Goal: Task Accomplishment & Management: Manage account settings

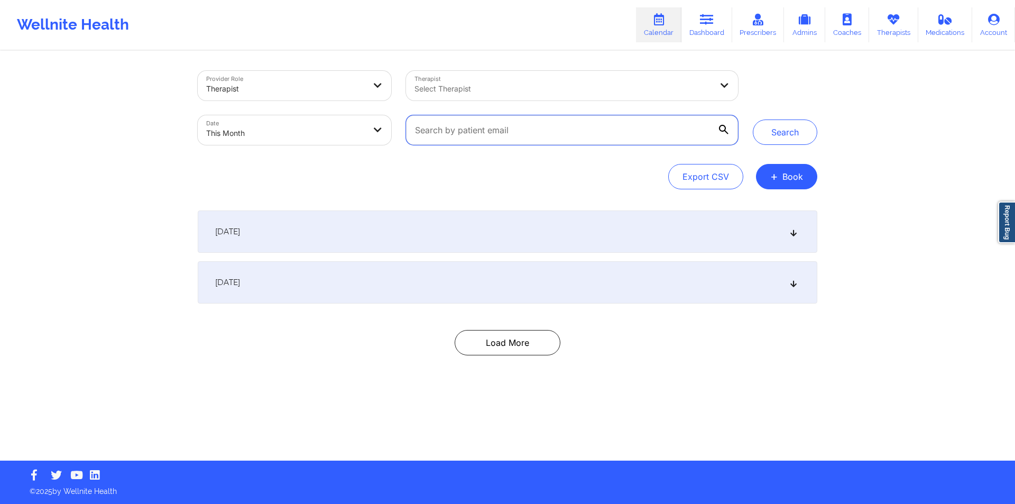
click at [705, 132] on input "text" at bounding box center [572, 130] width 332 height 30
paste input "[EMAIL_ADDRESS][DOMAIN_NAME]"
click at [787, 128] on button "Search" at bounding box center [785, 131] width 64 height 25
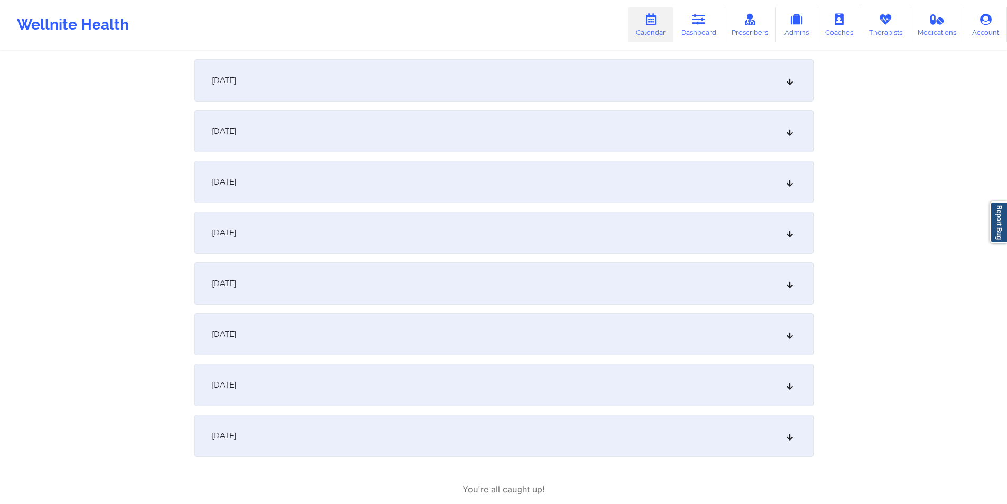
scroll to position [152, 0]
click at [789, 180] on icon at bounding box center [789, 181] width 9 height 7
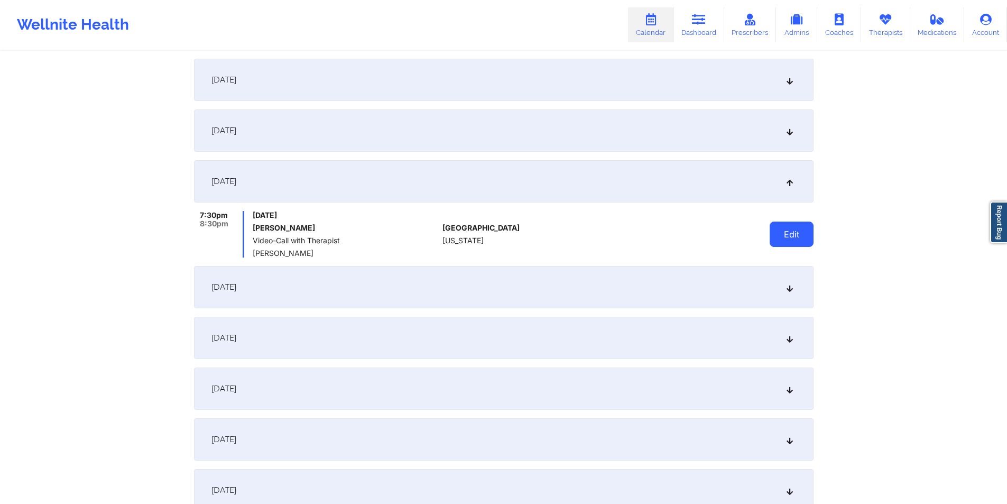
click at [789, 235] on button "Edit" at bounding box center [791, 233] width 44 height 25
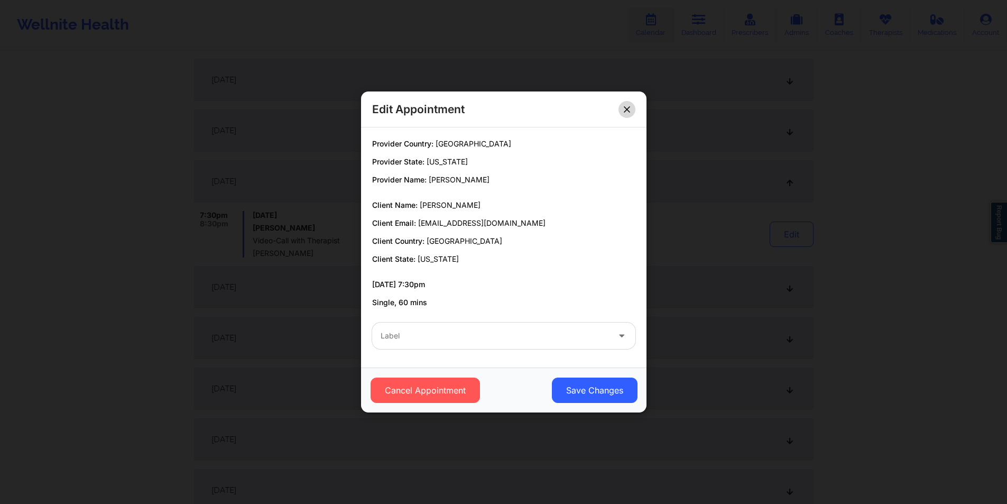
click at [630, 110] on icon at bounding box center [627, 109] width 6 height 6
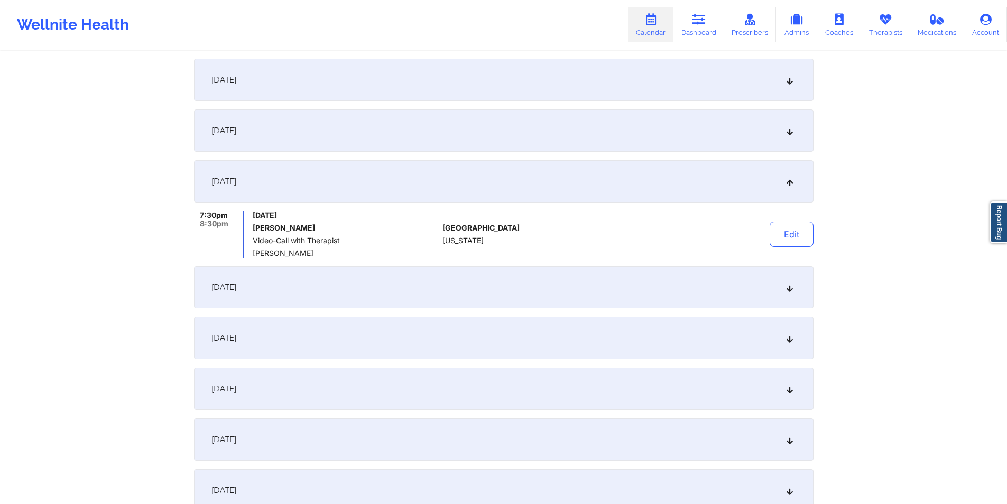
click at [655, 24] on icon at bounding box center [651, 20] width 14 height 12
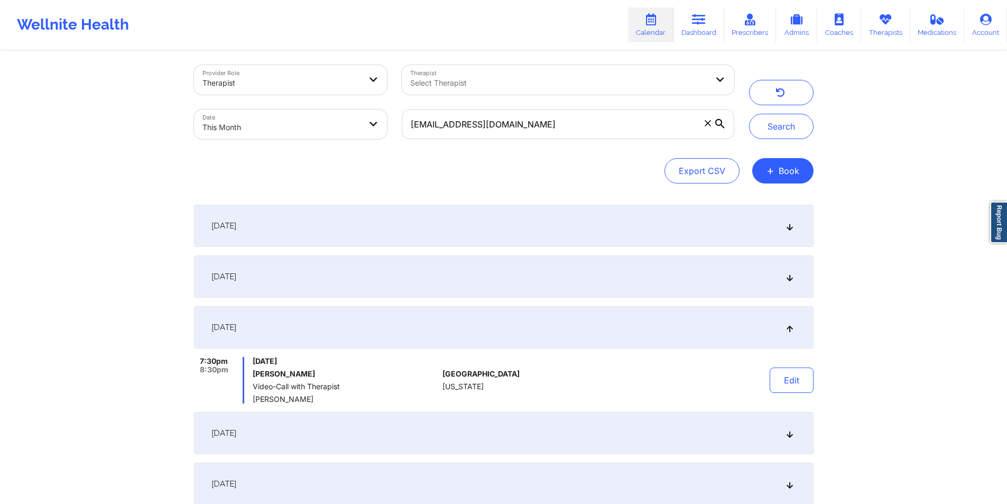
scroll to position [0, 0]
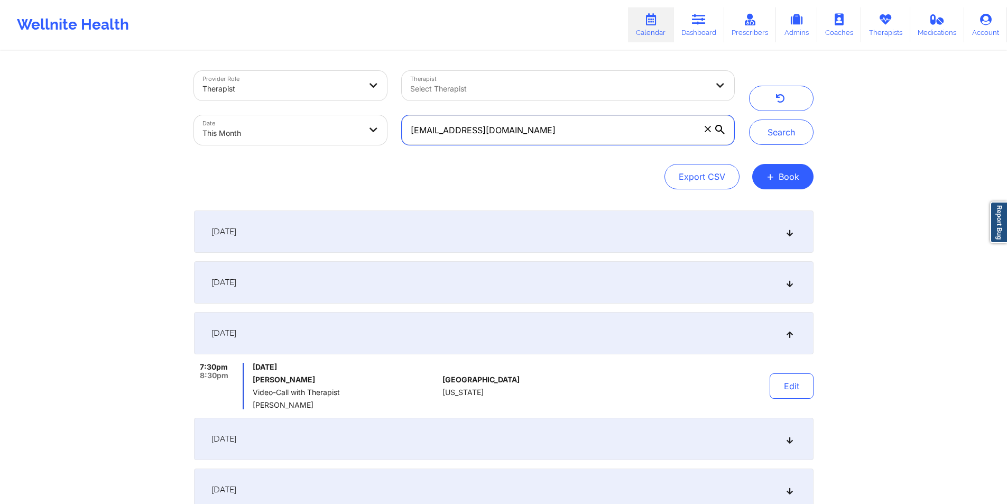
click at [564, 135] on input "[EMAIL_ADDRESS][DOMAIN_NAME]" at bounding box center [568, 130] width 332 height 30
paste input "dewalton05"
click at [772, 131] on button "Search" at bounding box center [781, 131] width 64 height 25
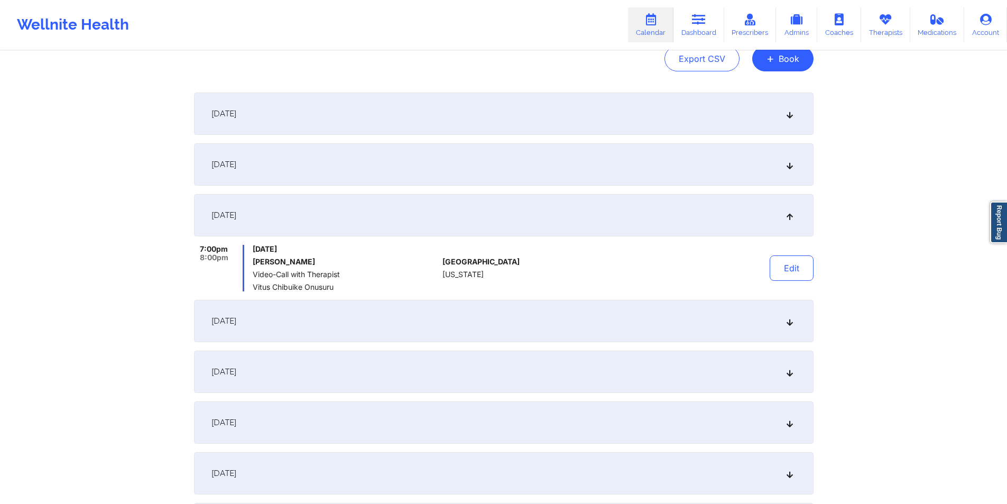
scroll to position [119, 0]
click at [794, 272] on button "Edit" at bounding box center [791, 266] width 44 height 25
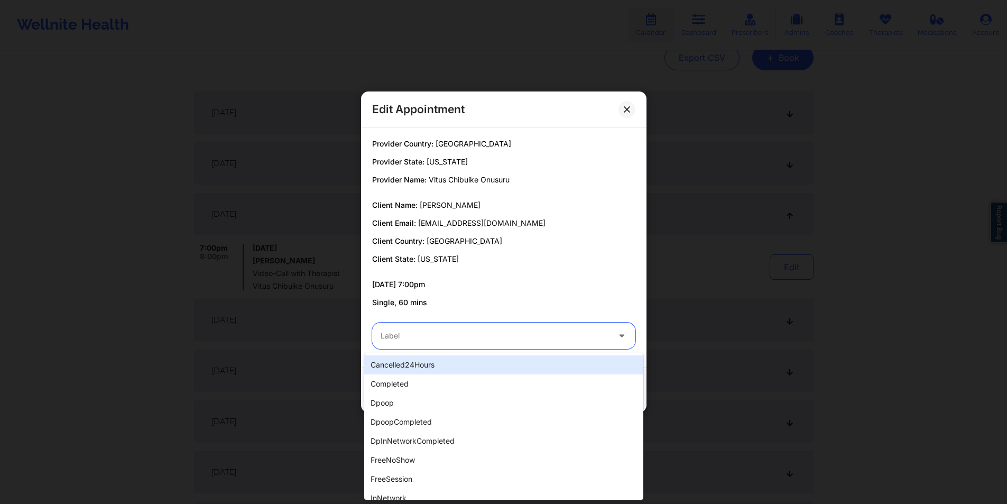
click at [627, 334] on icon at bounding box center [621, 333] width 11 height 9
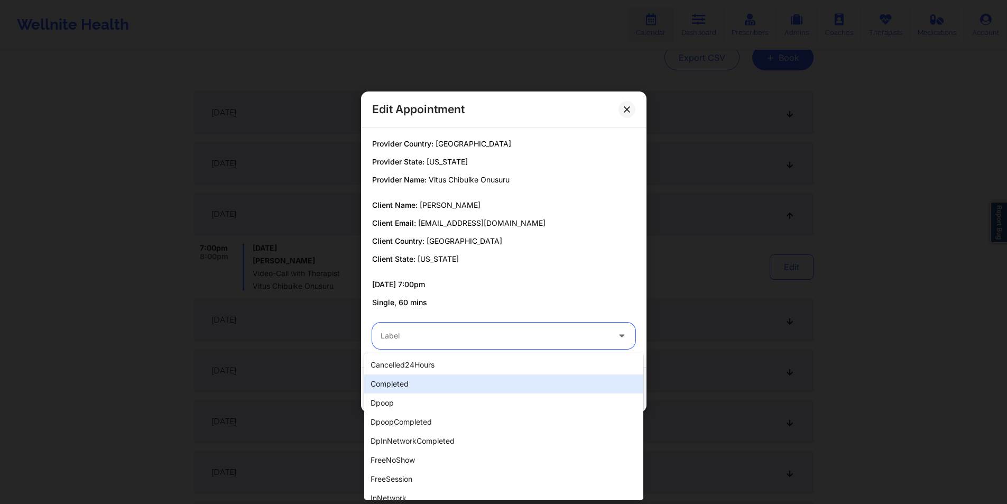
click at [466, 382] on div "completed" at bounding box center [503, 383] width 279 height 19
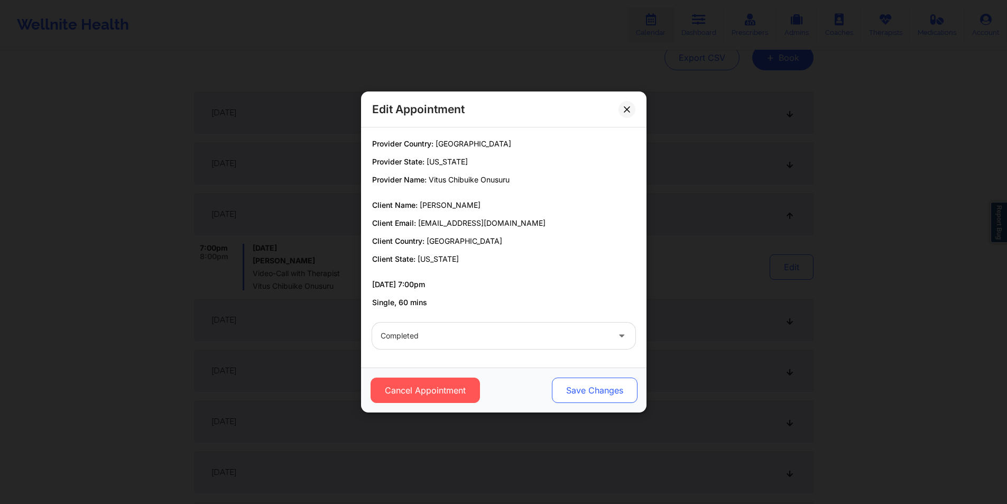
click at [596, 391] on button "Save Changes" at bounding box center [594, 389] width 86 height 25
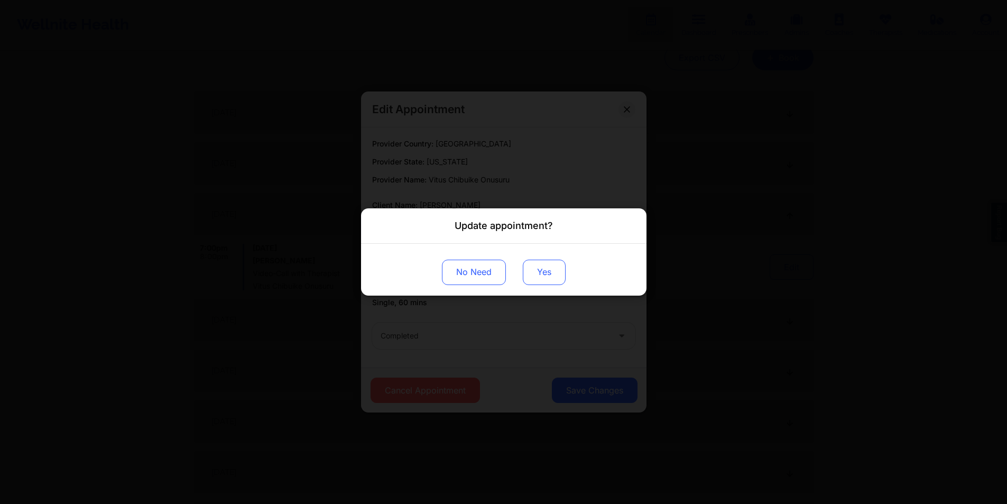
click at [546, 273] on button "Yes" at bounding box center [544, 271] width 43 height 25
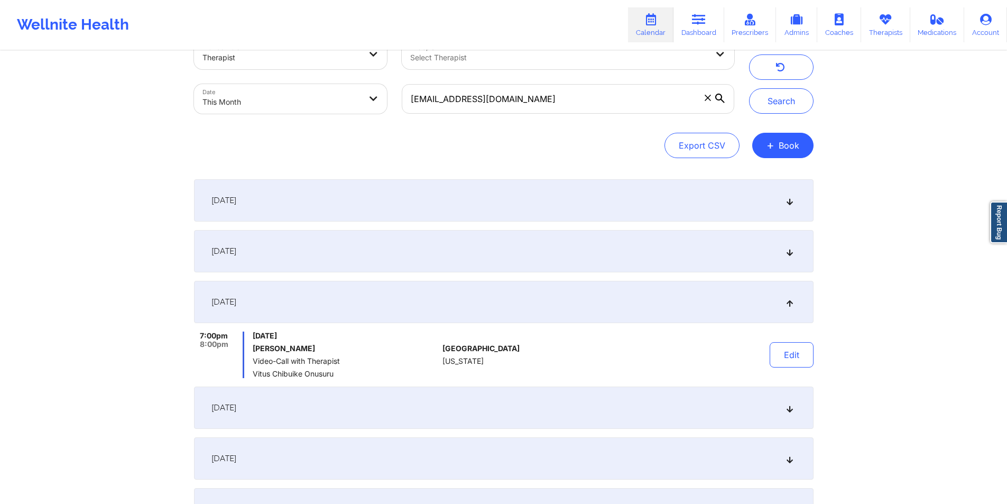
scroll to position [31, 0]
click at [781, 103] on button "Search" at bounding box center [781, 101] width 64 height 25
click at [565, 99] on input "[EMAIL_ADDRESS][DOMAIN_NAME]" at bounding box center [568, 100] width 332 height 30
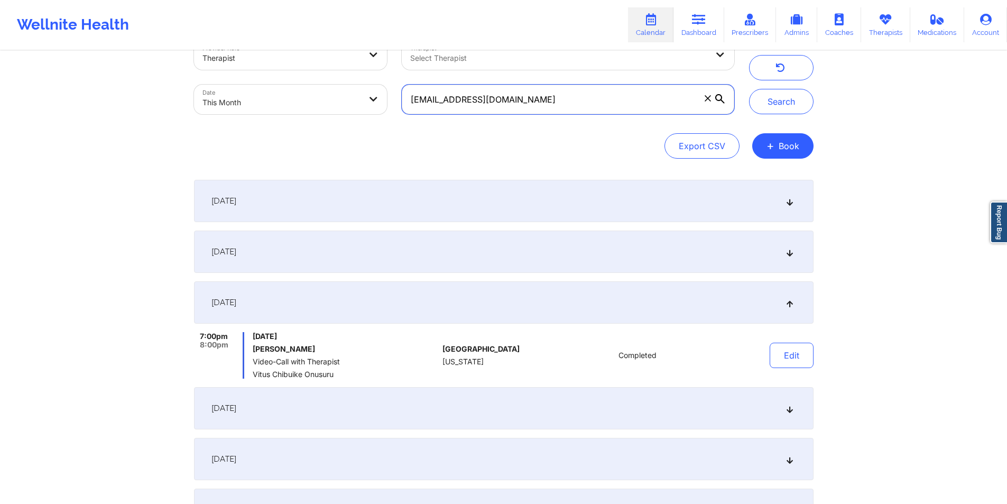
paste input "princeof510"
click at [783, 100] on button "Search" at bounding box center [781, 101] width 64 height 25
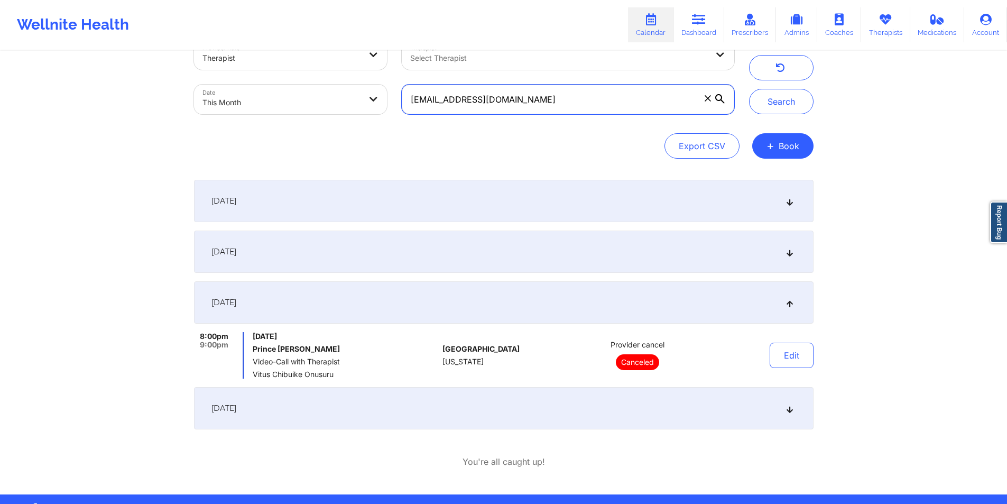
click at [562, 103] on input "[EMAIL_ADDRESS][DOMAIN_NAME]" at bounding box center [568, 100] width 332 height 30
paste input "albaa695"
click at [778, 104] on button "Search" at bounding box center [781, 101] width 64 height 25
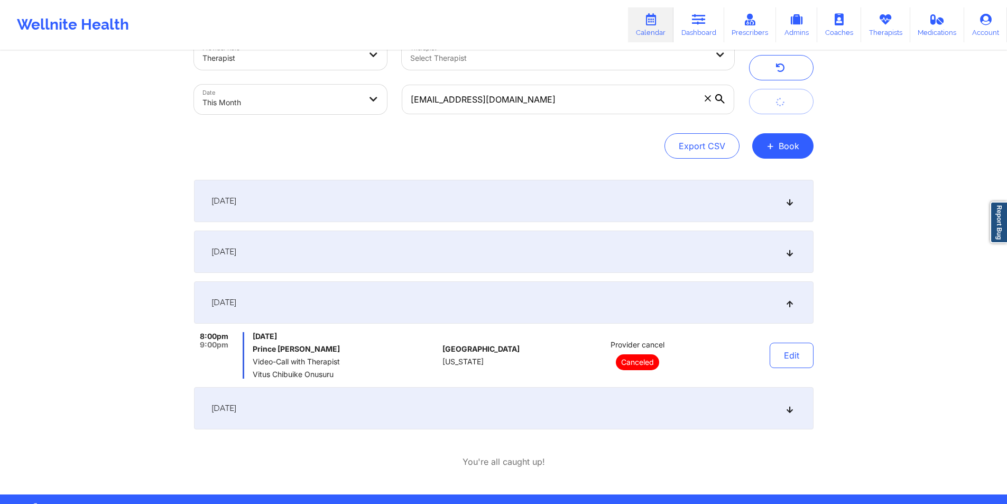
scroll to position [0, 0]
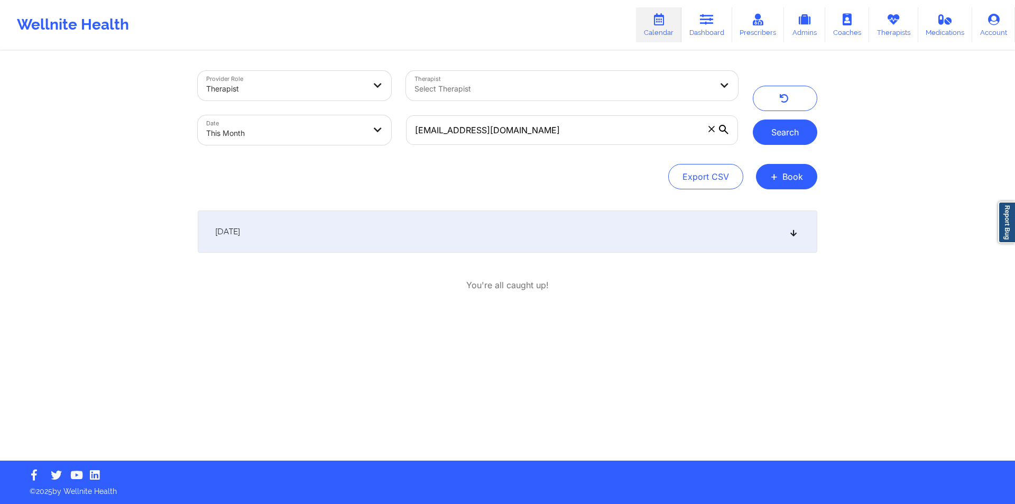
click at [796, 134] on button "Search" at bounding box center [785, 131] width 64 height 25
click at [794, 233] on icon at bounding box center [793, 231] width 9 height 7
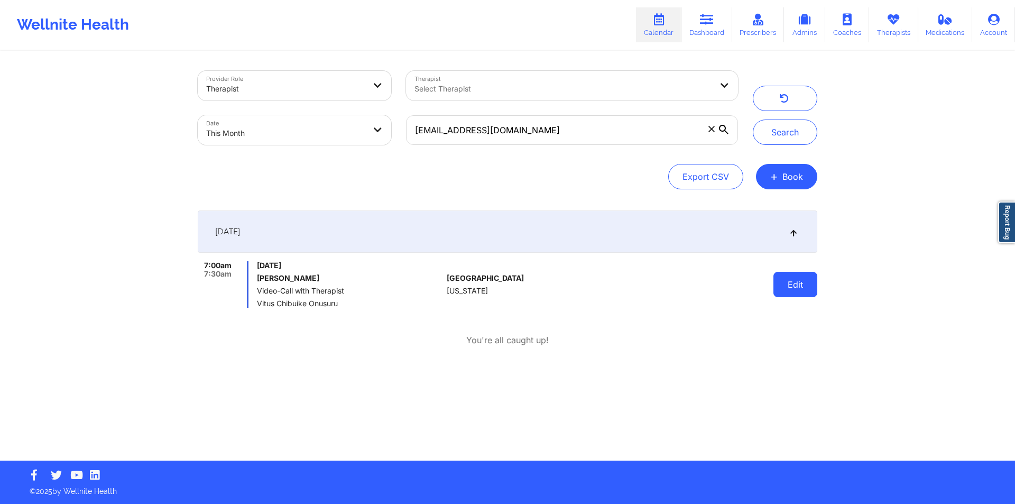
click at [795, 287] on button "Edit" at bounding box center [795, 284] width 44 height 25
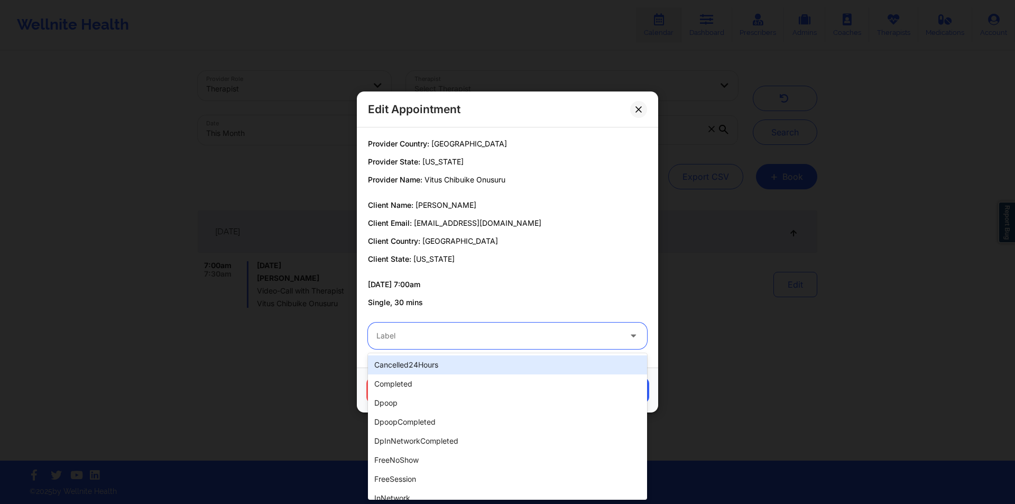
click at [535, 330] on div at bounding box center [498, 335] width 244 height 13
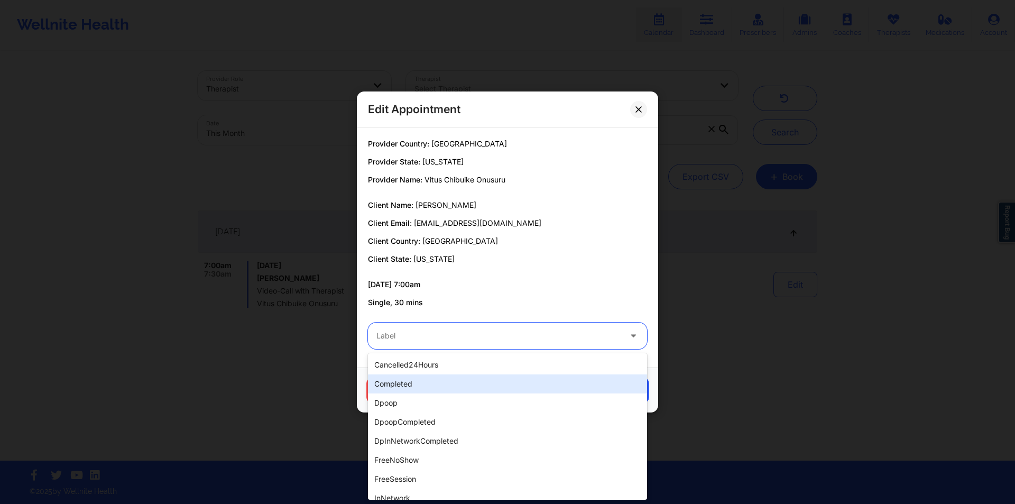
click at [442, 387] on div "completed" at bounding box center [507, 383] width 279 height 19
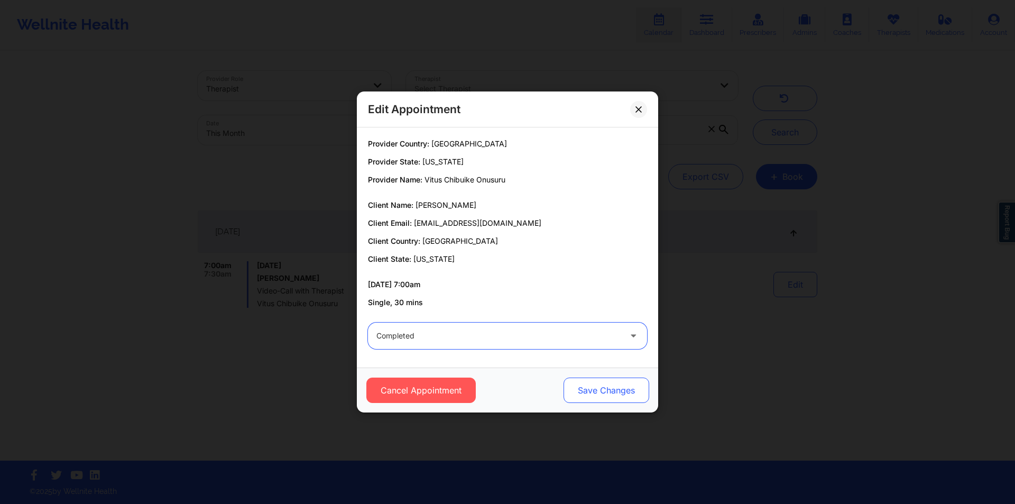
click at [611, 386] on button "Save Changes" at bounding box center [606, 389] width 86 height 25
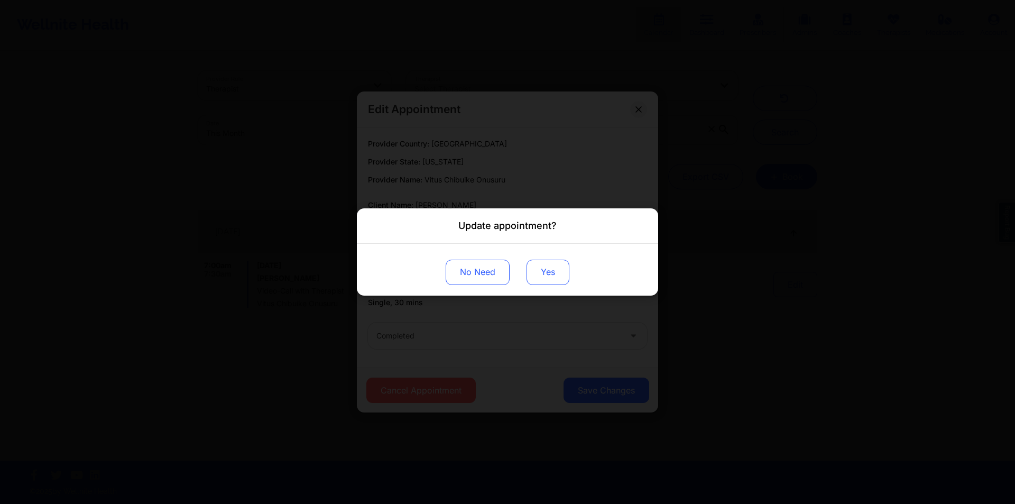
click at [554, 268] on button "Yes" at bounding box center [547, 271] width 43 height 25
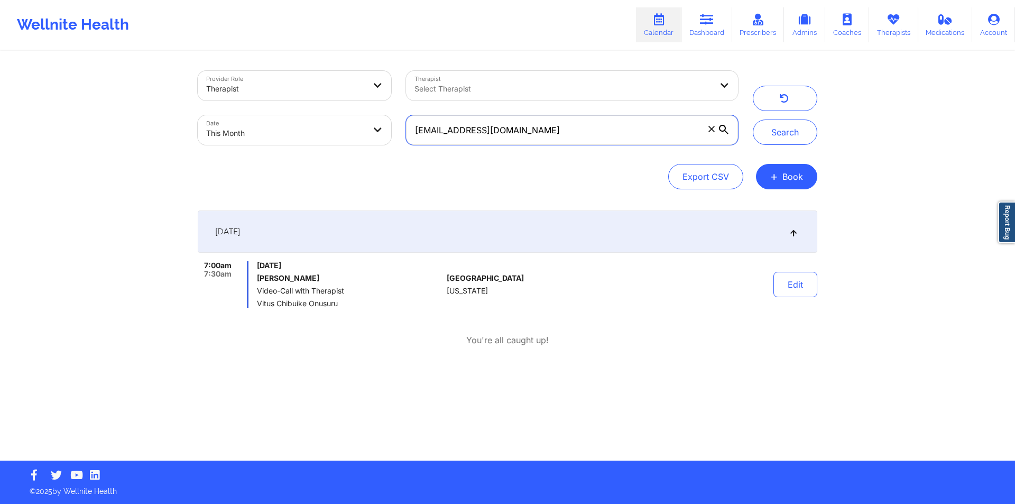
click at [602, 129] on input "[EMAIL_ADDRESS][DOMAIN_NAME]" at bounding box center [572, 130] width 332 height 30
paste input "mh4254"
click at [797, 130] on button "Search" at bounding box center [785, 131] width 64 height 25
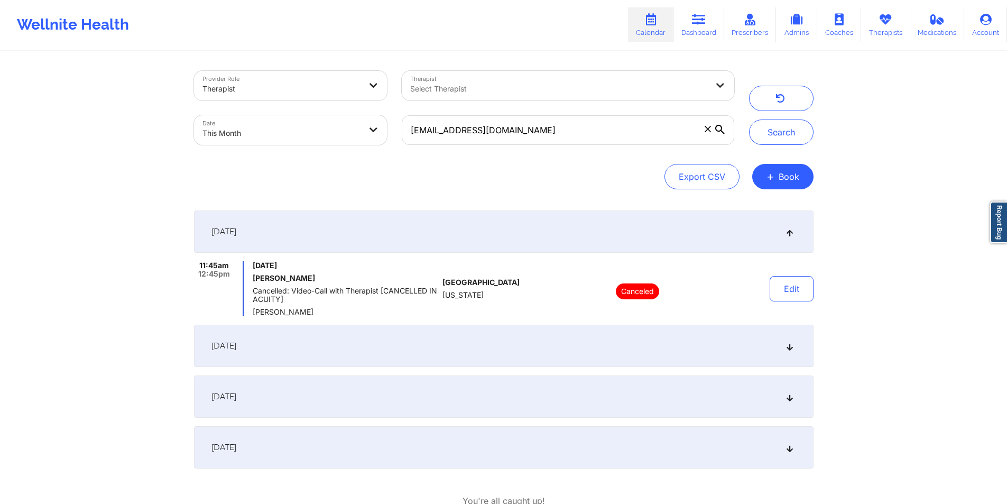
click at [788, 347] on icon at bounding box center [789, 345] width 9 height 7
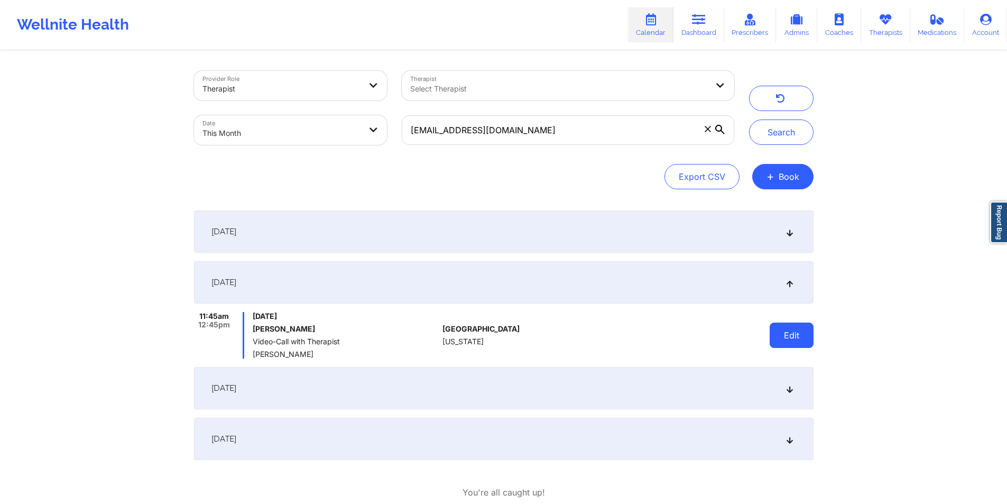
click at [794, 335] on button "Edit" at bounding box center [791, 334] width 44 height 25
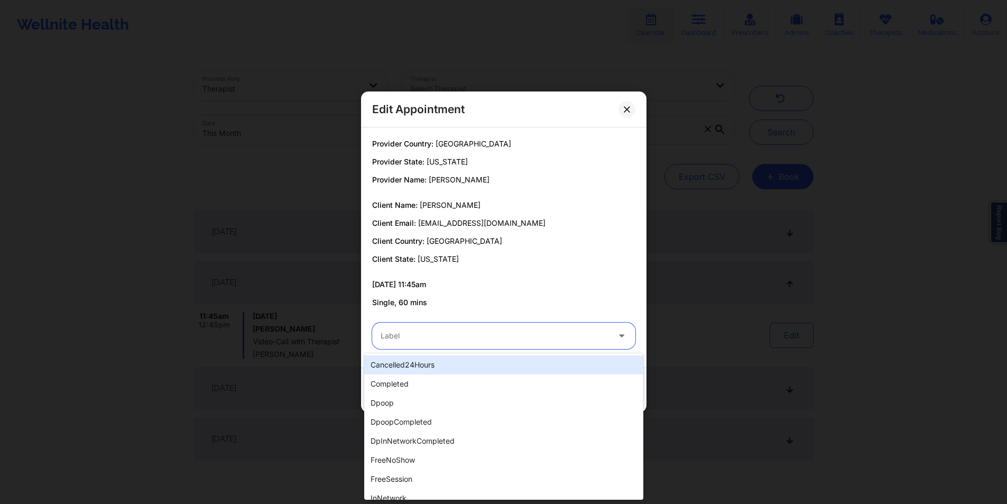
click at [627, 335] on icon at bounding box center [621, 333] width 11 height 9
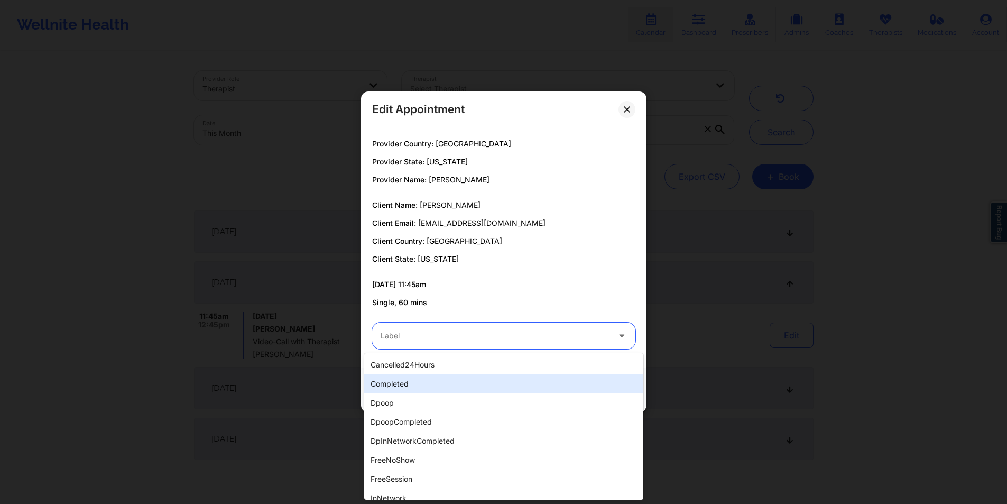
click at [470, 381] on div "completed" at bounding box center [503, 383] width 279 height 19
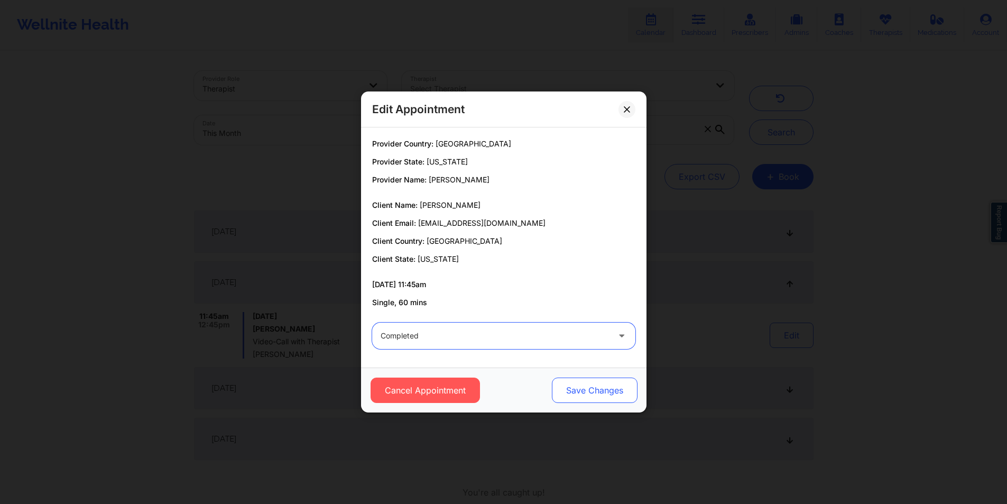
click at [611, 392] on button "Save Changes" at bounding box center [594, 389] width 86 height 25
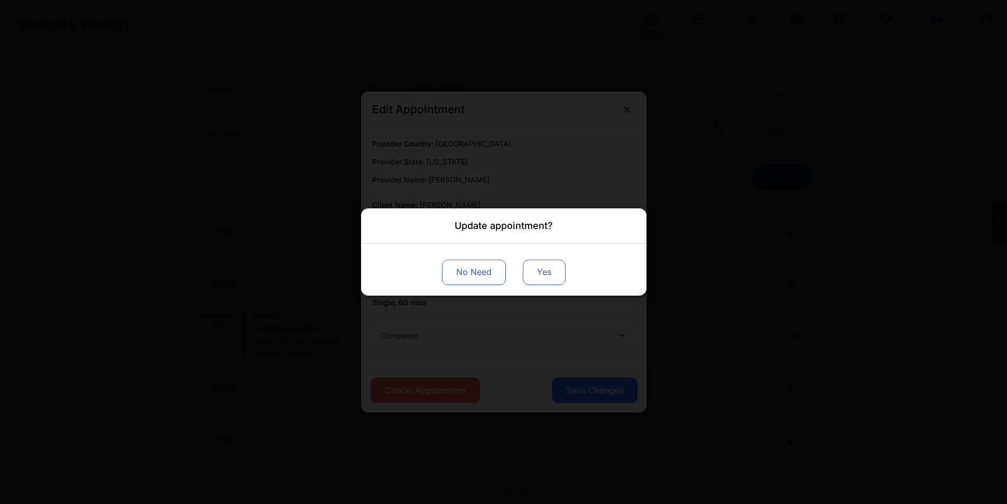
click at [550, 268] on button "Yes" at bounding box center [544, 271] width 43 height 25
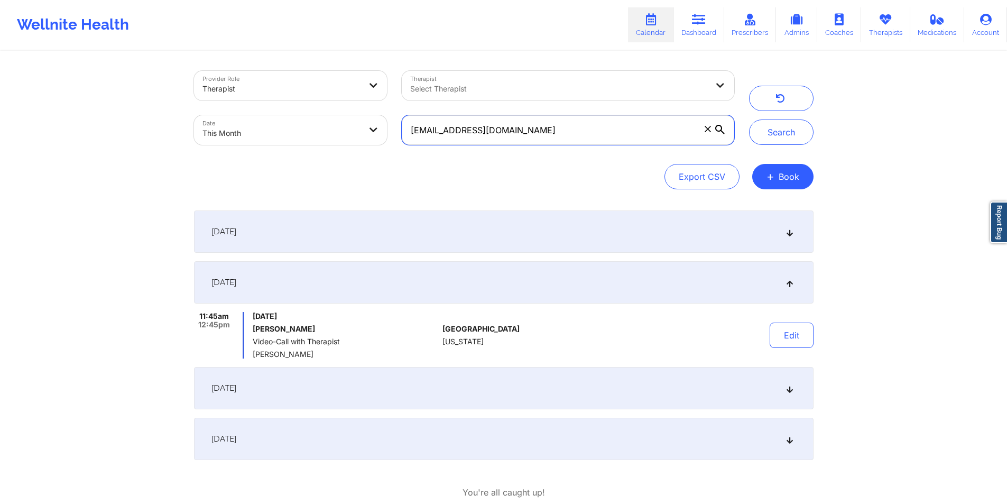
click at [603, 124] on input "[EMAIL_ADDRESS][DOMAIN_NAME]" at bounding box center [568, 130] width 332 height 30
paste input "daradurosomo"
type input "[EMAIL_ADDRESS][DOMAIN_NAME]"
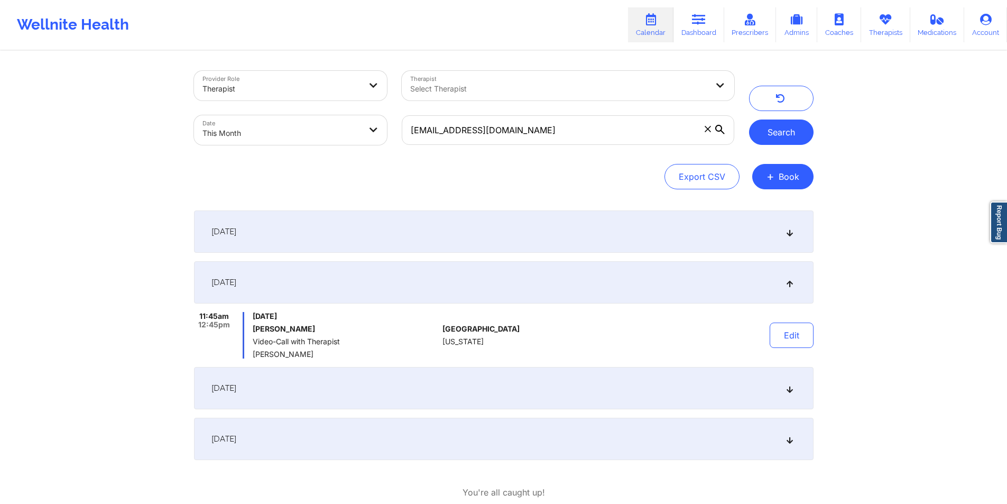
click at [778, 134] on button "Search" at bounding box center [781, 131] width 64 height 25
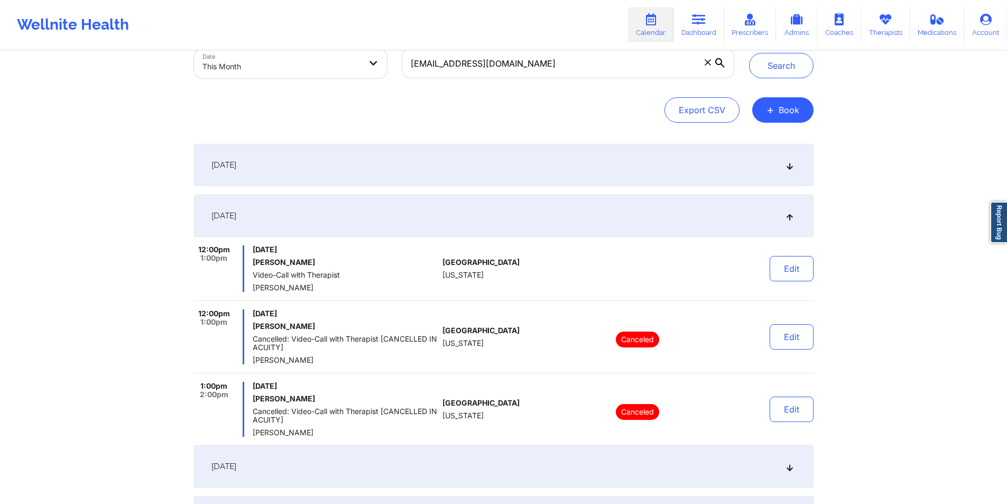
scroll to position [68, 0]
click at [788, 267] on button "Edit" at bounding box center [791, 267] width 44 height 25
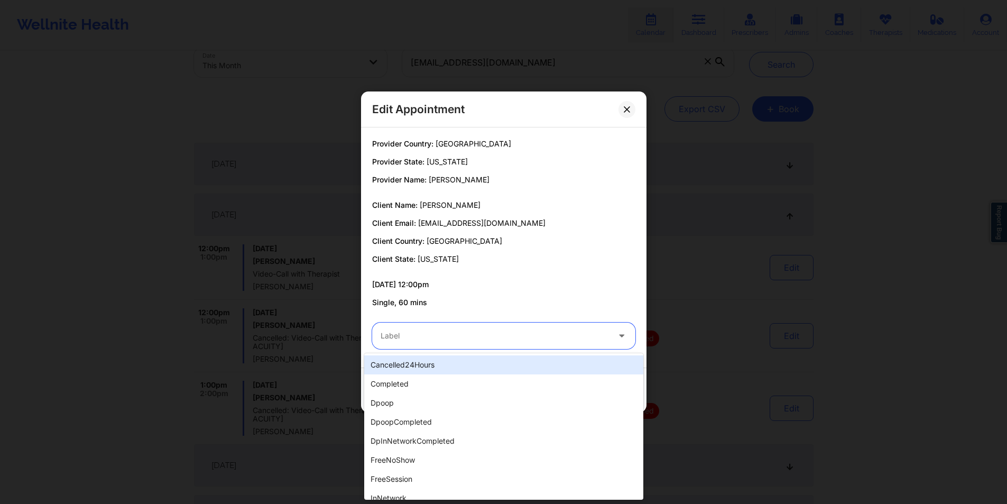
click at [495, 332] on div at bounding box center [495, 335] width 228 height 13
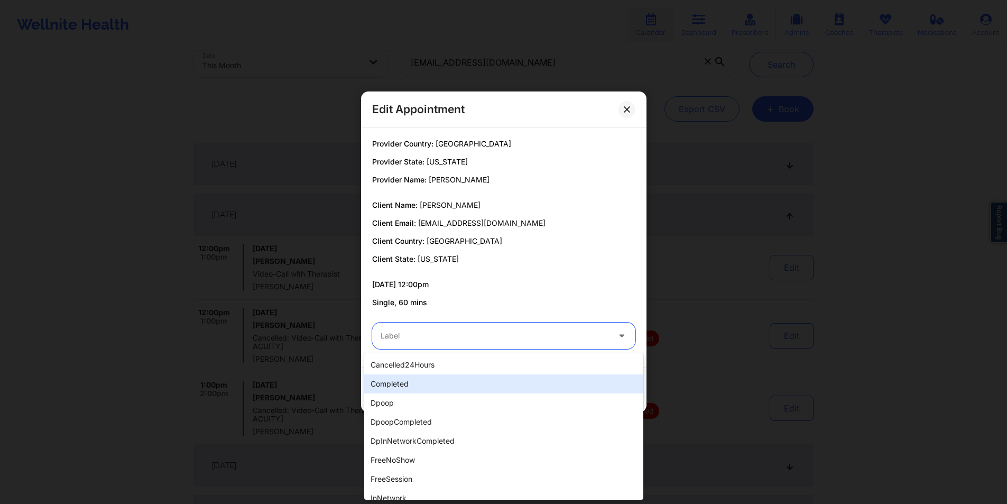
click at [418, 385] on div "completed" at bounding box center [503, 383] width 279 height 19
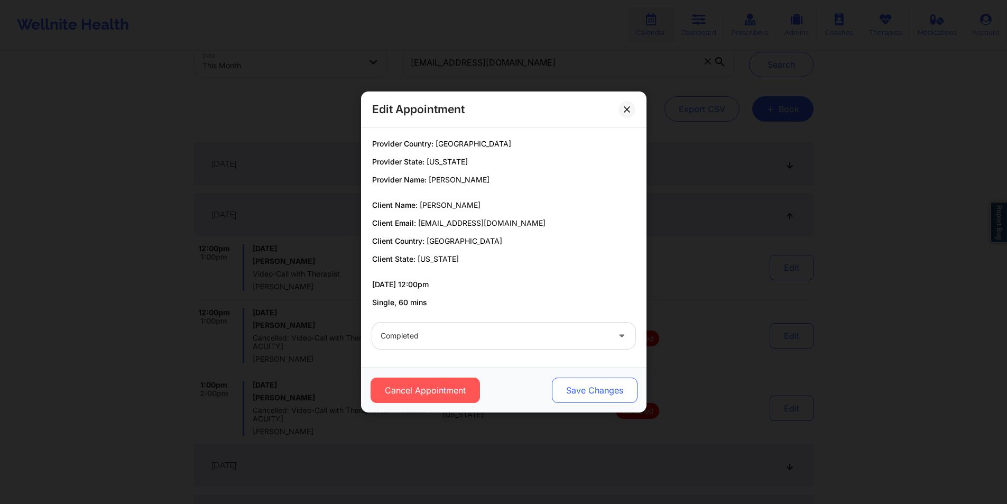
click at [607, 388] on button "Save Changes" at bounding box center [594, 389] width 86 height 25
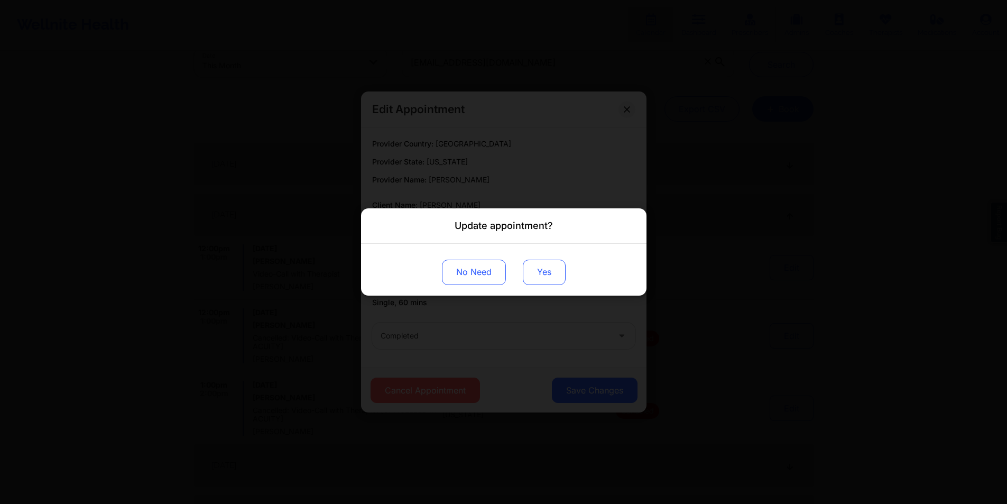
click at [553, 266] on button "Yes" at bounding box center [544, 271] width 43 height 25
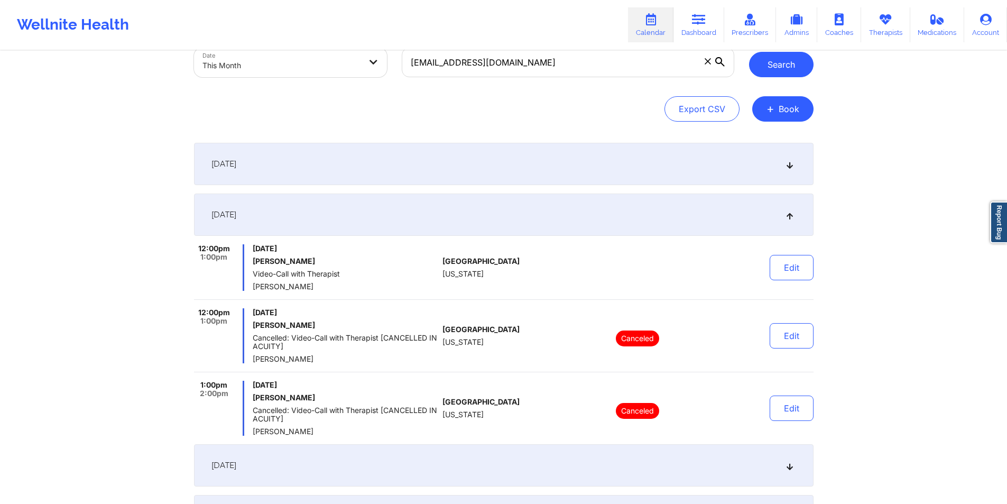
click at [783, 64] on button "Search" at bounding box center [781, 64] width 64 height 25
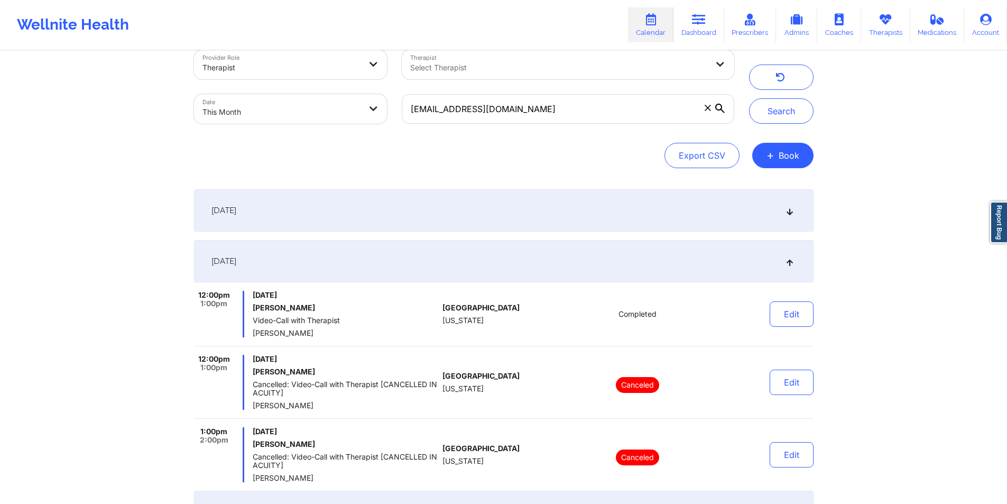
scroll to position [18, 0]
